Goal: Transaction & Acquisition: Purchase product/service

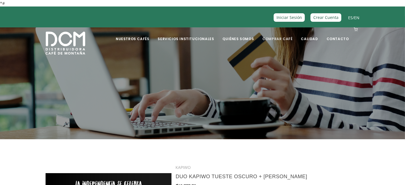
click at [277, 37] on link "Comprar Café" at bounding box center [277, 34] width 37 height 13
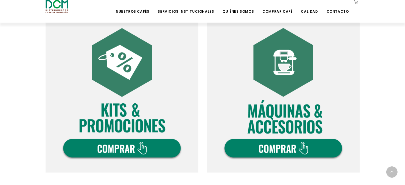
scroll to position [353, 0]
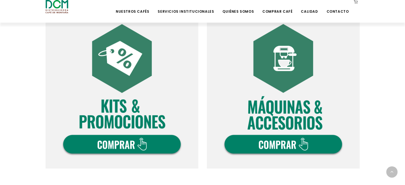
click at [131, 149] on img at bounding box center [122, 92] width 153 height 153
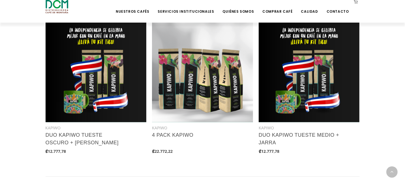
scroll to position [584, 0]
